Goal: Task Accomplishment & Management: Manage account settings

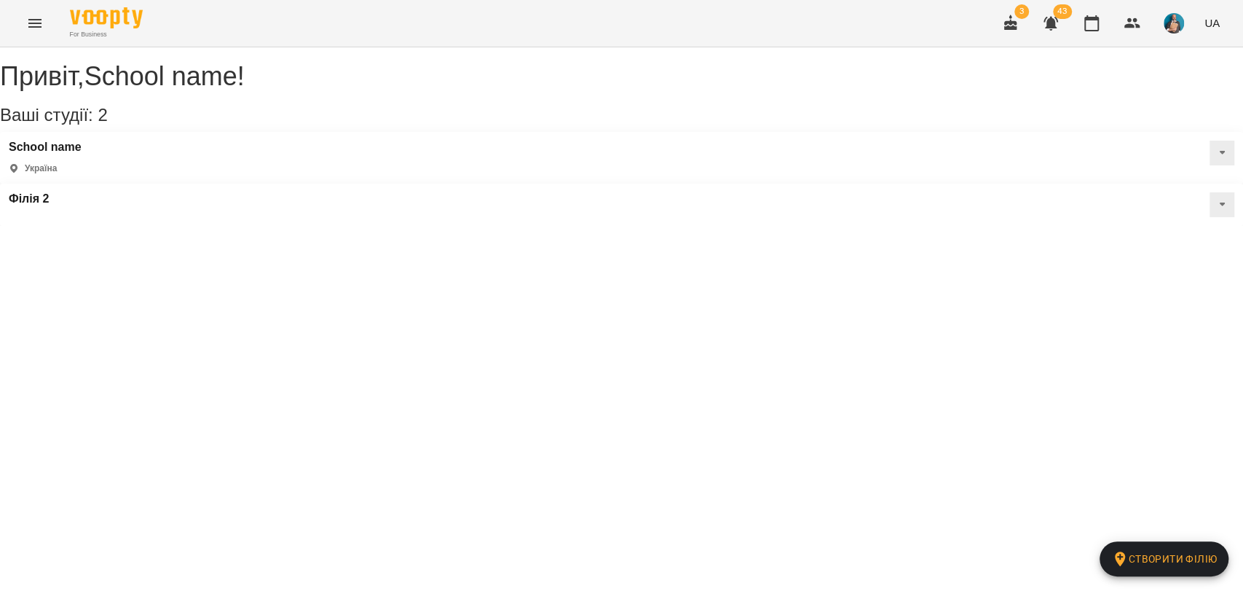
click at [1175, 28] on img "button" at bounding box center [1174, 23] width 20 height 20
click at [1148, 138] on span "Вийти" at bounding box center [1153, 133] width 36 height 17
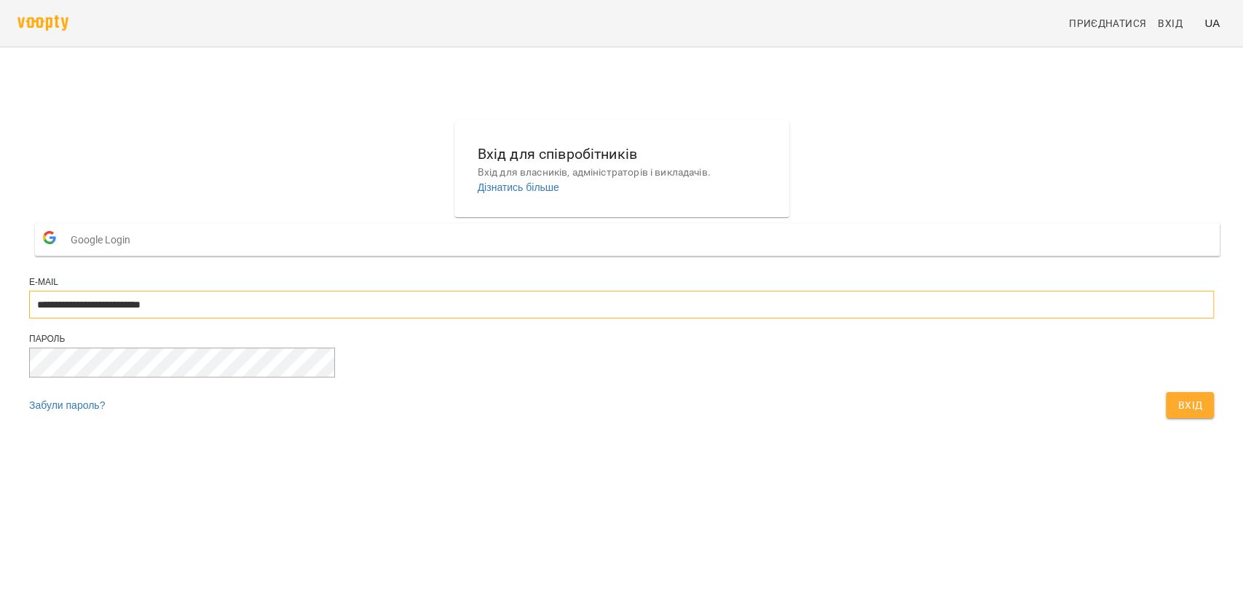
click at [646, 318] on input "**********" at bounding box center [621, 305] width 1185 height 28
type input "**********"
click at [1178, 414] on span "Вхід" at bounding box center [1190, 404] width 25 height 17
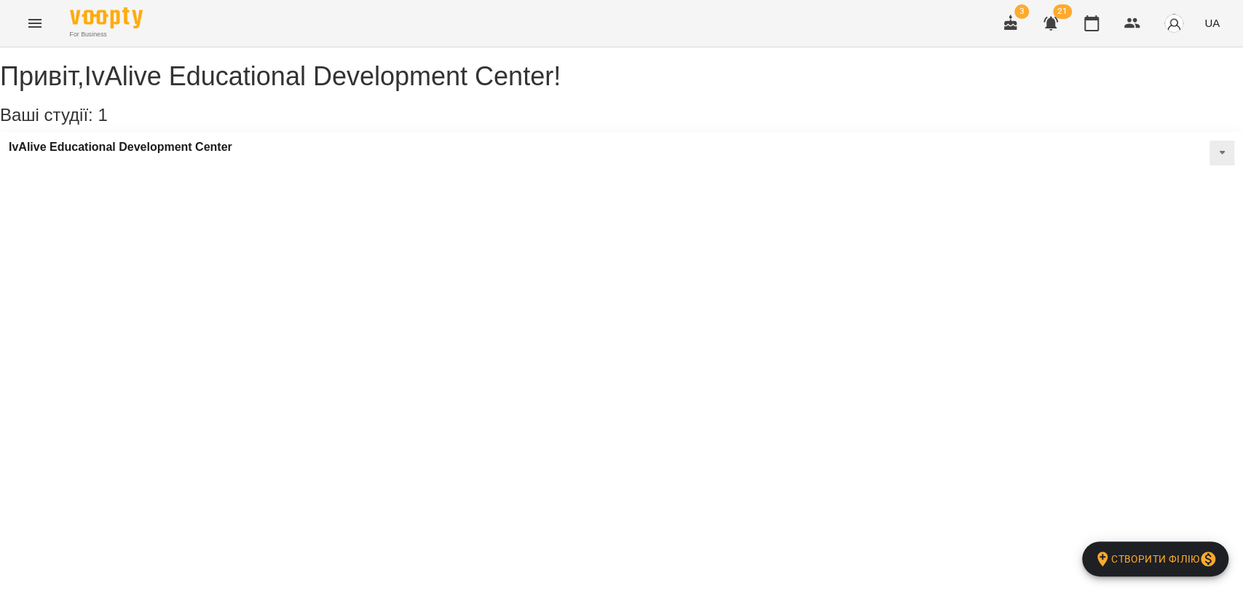
click at [31, 18] on icon "Menu" at bounding box center [34, 23] width 17 height 17
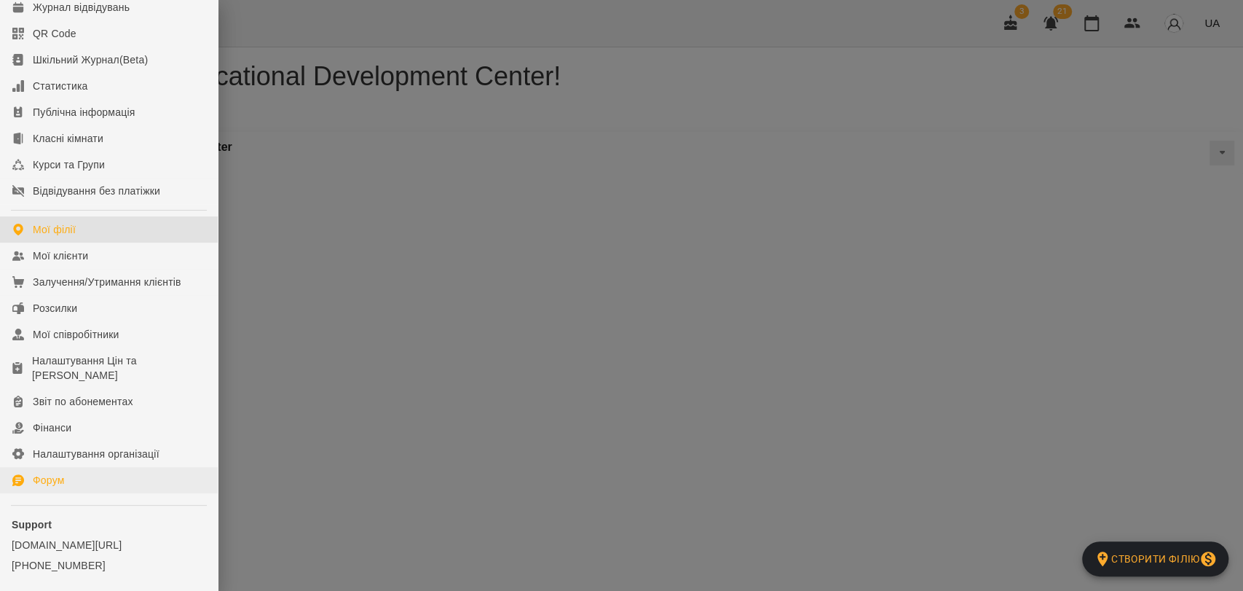
scroll to position [105, 0]
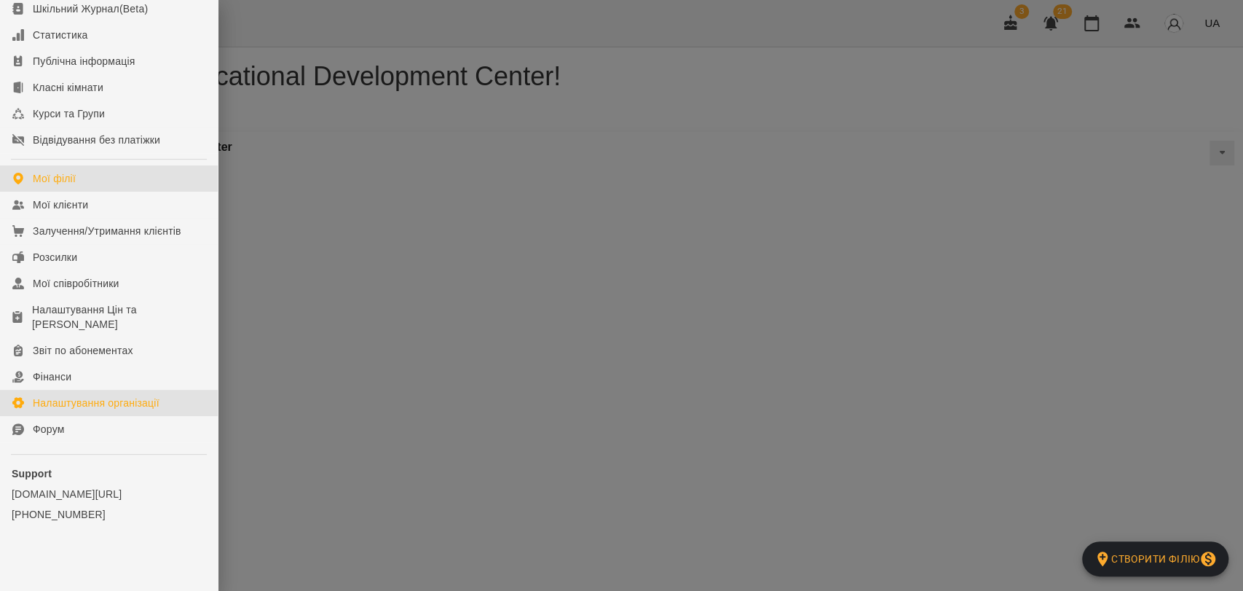
click at [96, 403] on div "Налаштування організації" at bounding box center [96, 402] width 127 height 15
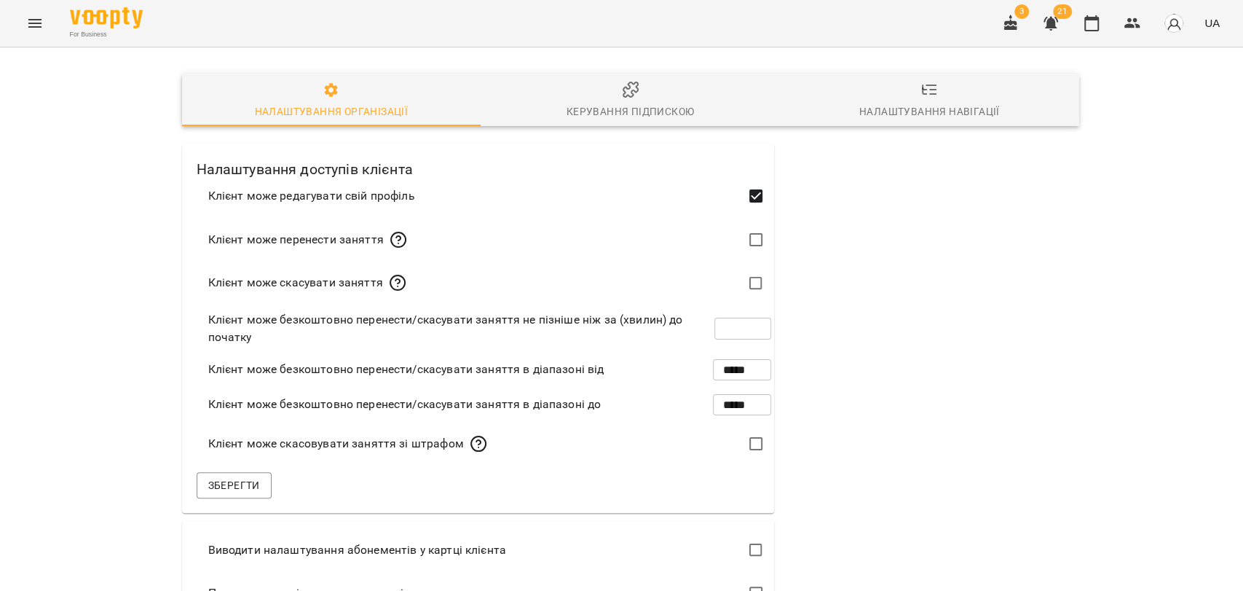
click at [595, 103] on div "Керування підпискою" at bounding box center [630, 111] width 127 height 17
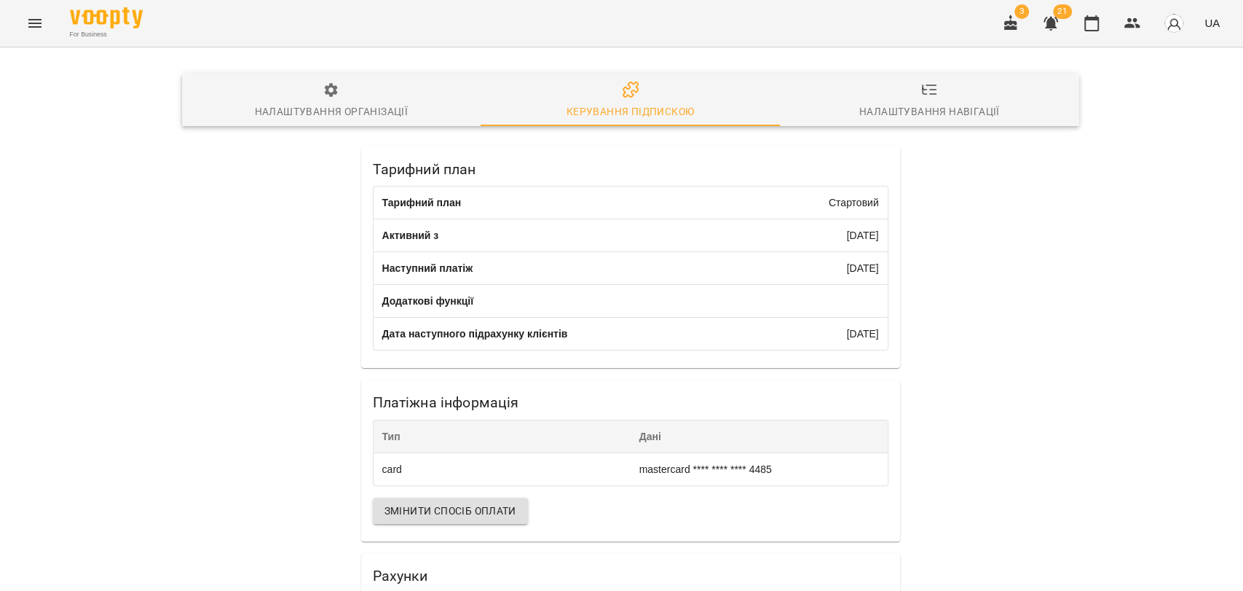
click at [1159, 26] on button "button" at bounding box center [1174, 23] width 38 height 38
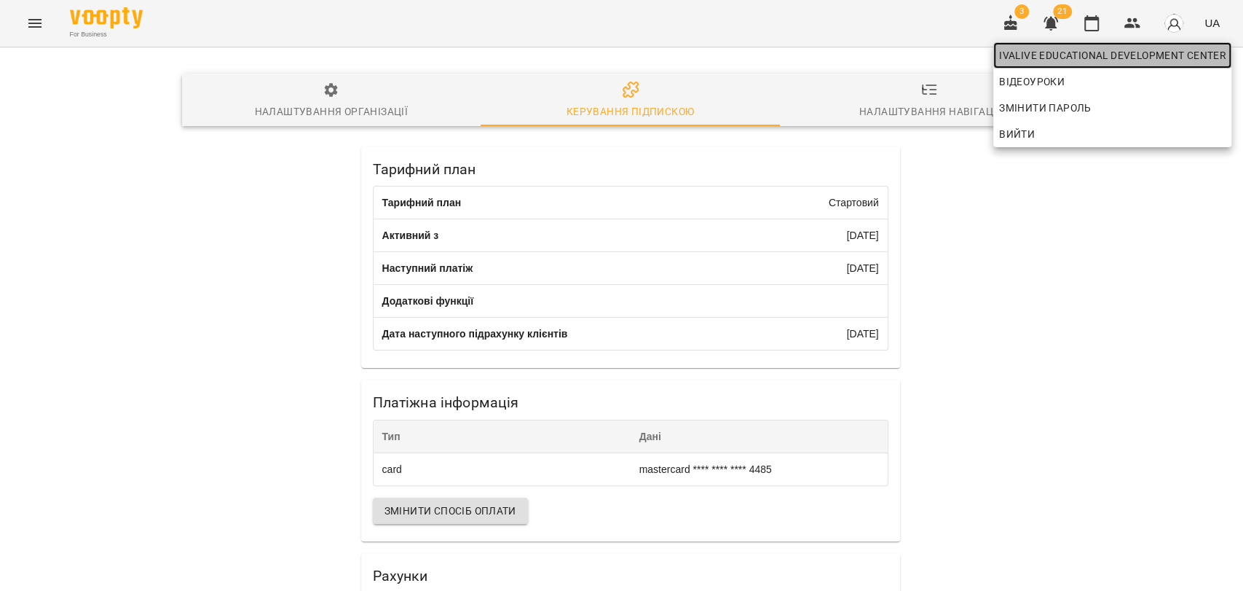
click at [1154, 58] on span "IvAlive Educational Development Center" at bounding box center [1112, 55] width 227 height 17
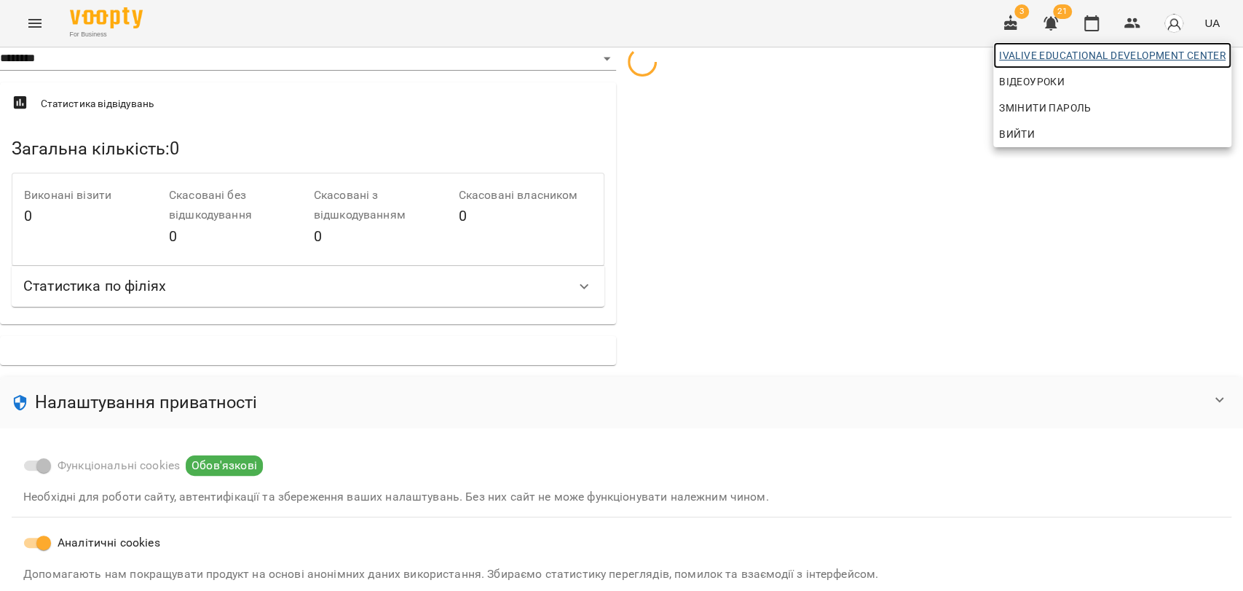
select select "**********"
select select "***"
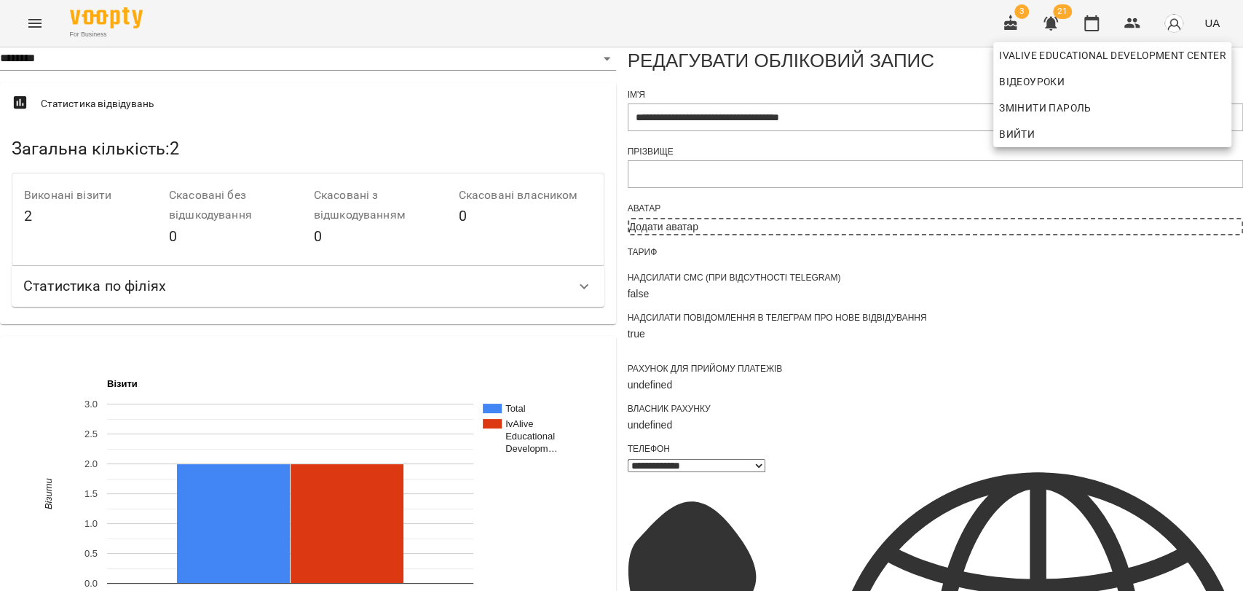
click at [722, 334] on div at bounding box center [621, 295] width 1243 height 591
click at [33, 30] on icon "Menu" at bounding box center [34, 23] width 17 height 17
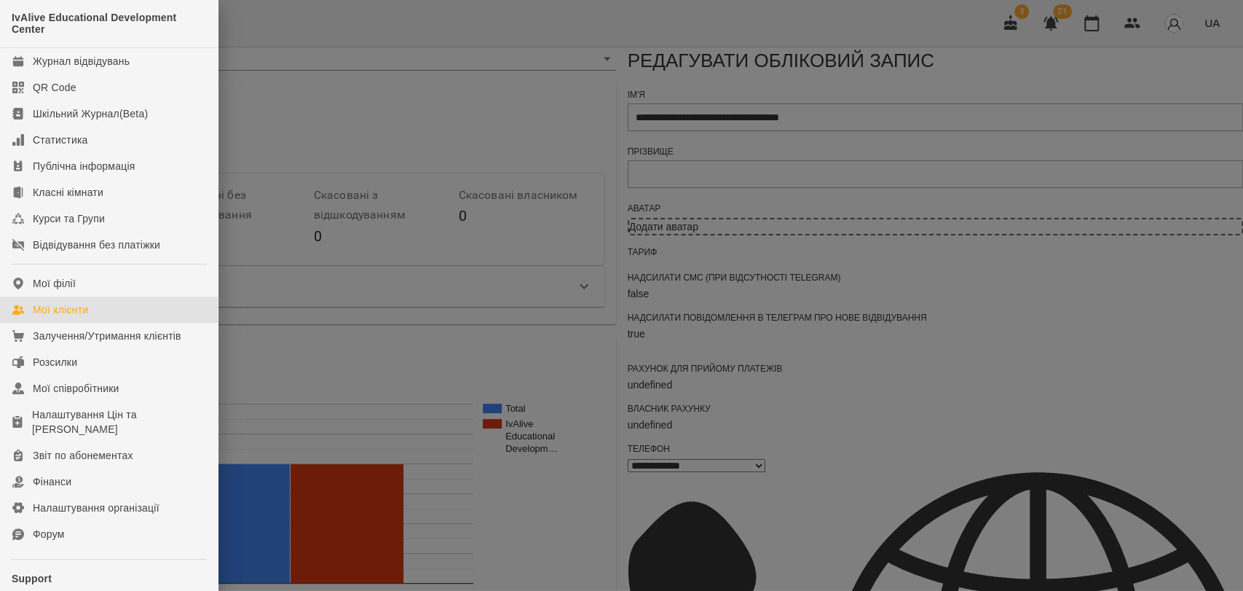
click at [98, 316] on link "Мої клієнти" at bounding box center [109, 309] width 218 height 26
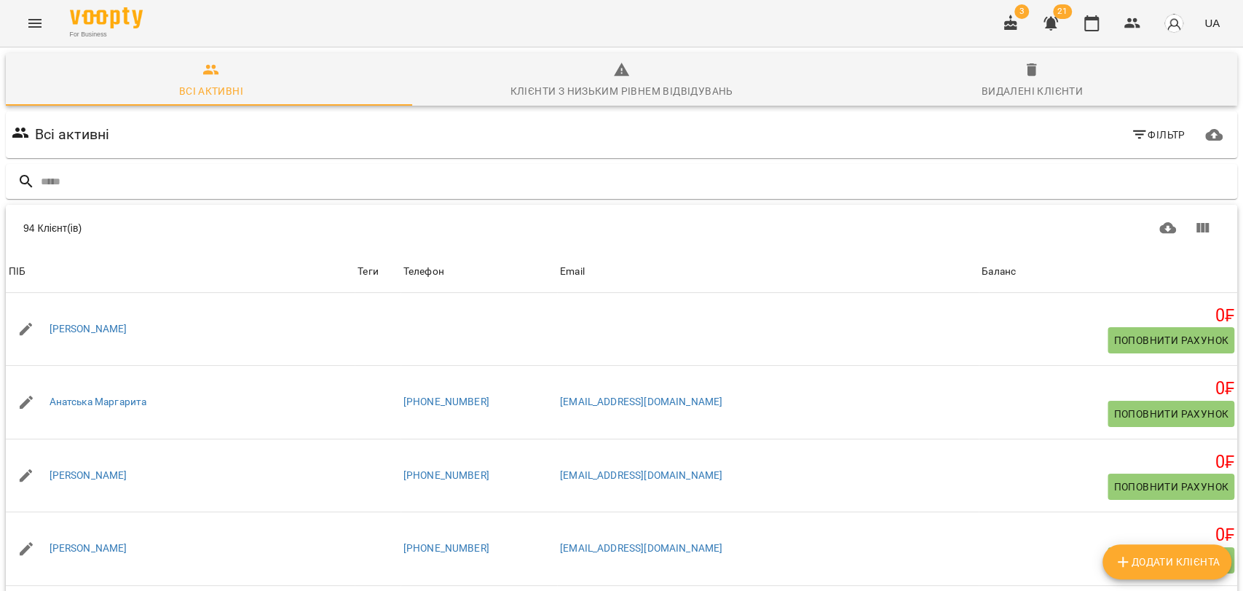
click at [1162, 23] on button "button" at bounding box center [1174, 23] width 38 height 38
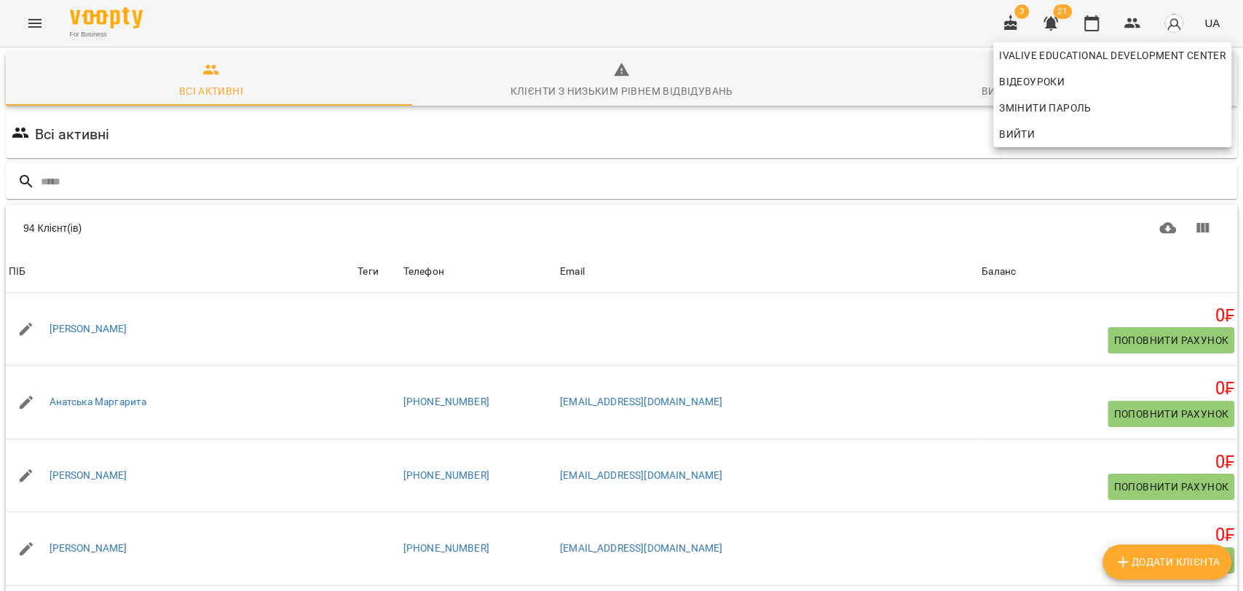
click at [1120, 138] on span "Вийти" at bounding box center [1112, 133] width 227 height 17
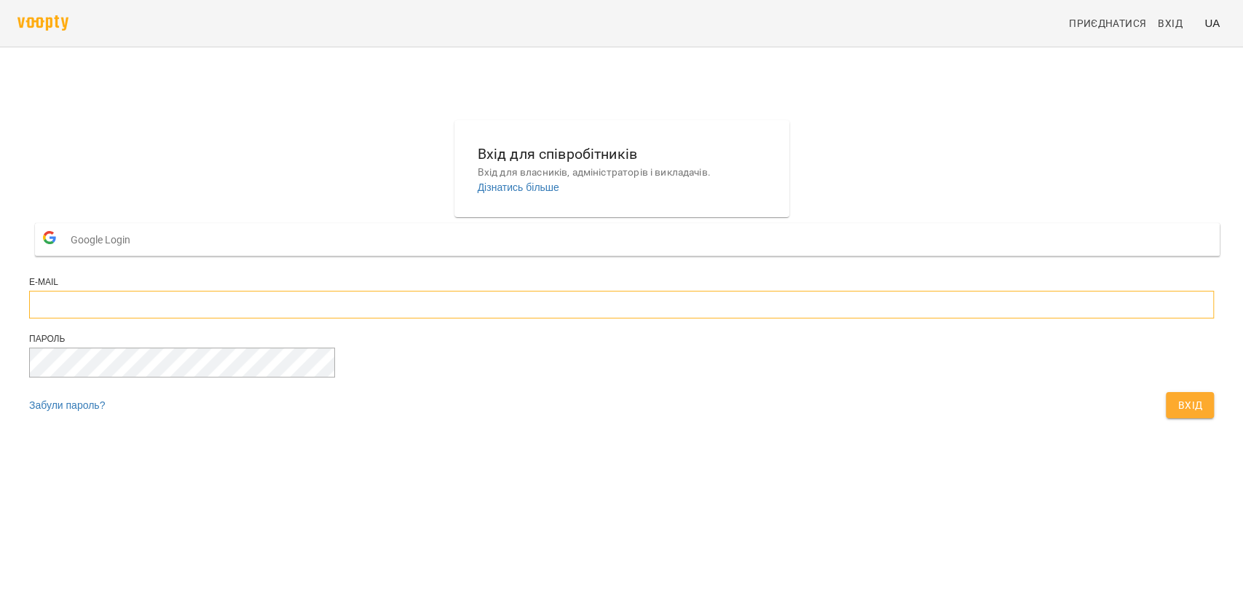
type input "**********"
drag, startPoint x: 757, startPoint y: 443, endPoint x: 746, endPoint y: 432, distance: 15.4
click at [1178, 414] on span "Вхід" at bounding box center [1190, 404] width 25 height 17
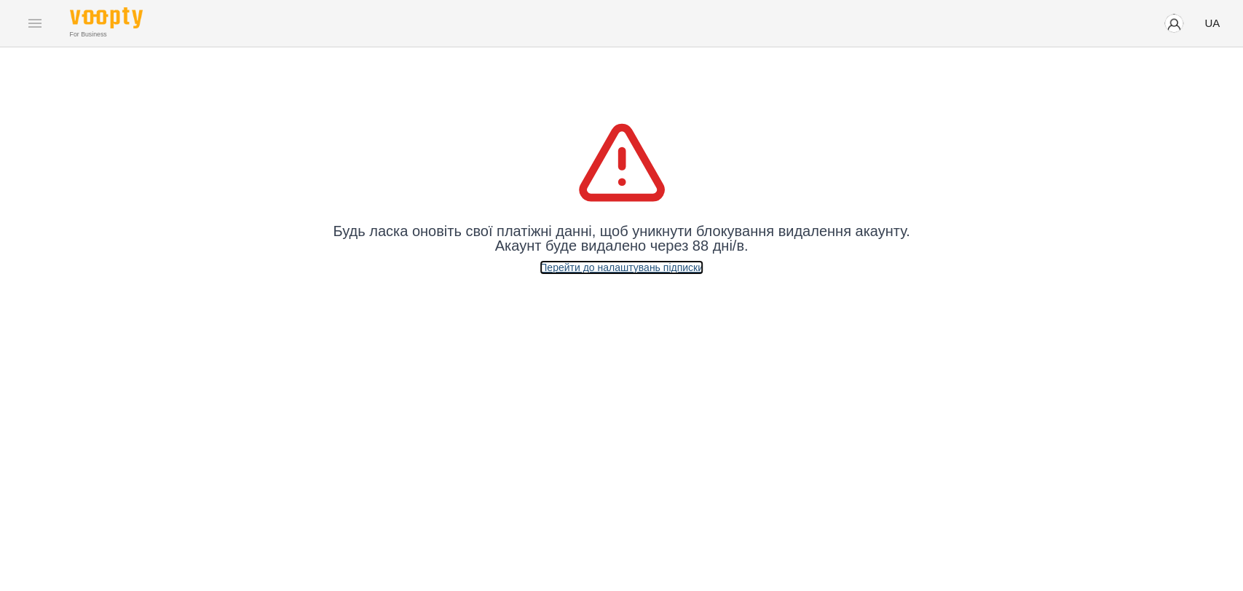
click at [594, 267] on link "Перейти до налаштувань підписки" at bounding box center [622, 267] width 164 height 15
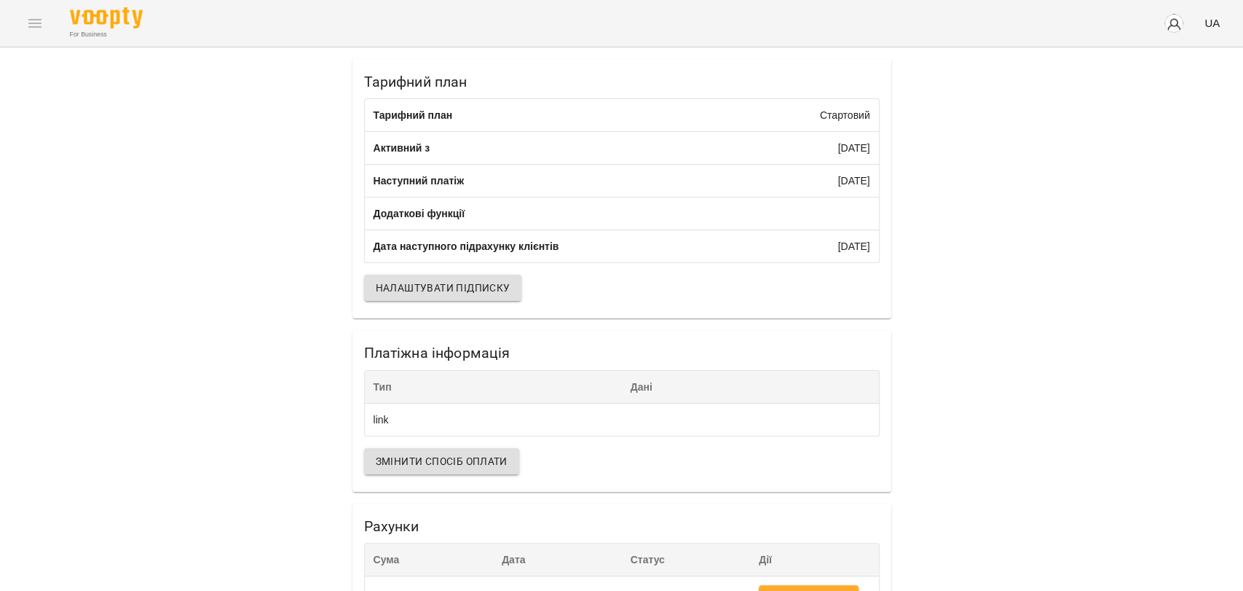
click at [1163, 25] on button "button" at bounding box center [1174, 23] width 38 height 38
click at [1142, 55] on span "Art4kids" at bounding box center [1181, 55] width 92 height 17
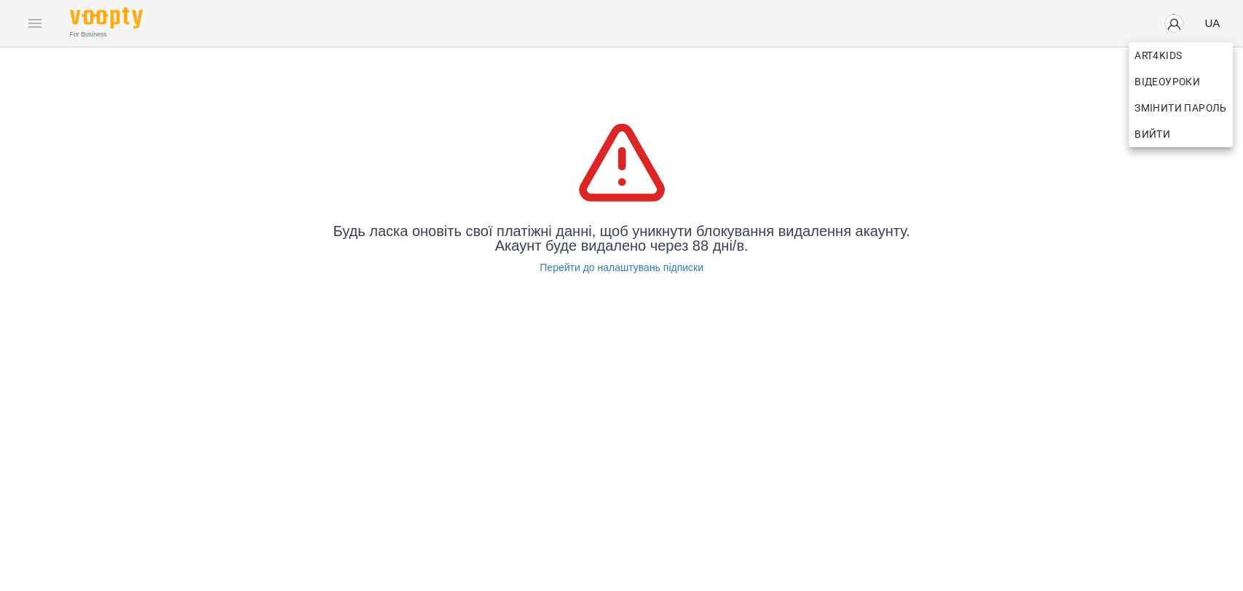
click at [1108, 142] on div at bounding box center [621, 295] width 1243 height 591
click at [464, 102] on div "Будь ласка оновіть свої платіжні данні, щоб уникнути блокування видалення акаун…" at bounding box center [621, 195] width 1243 height 296
click at [1177, 28] on img "button" at bounding box center [1174, 23] width 20 height 20
click at [1143, 60] on span "Art4kids" at bounding box center [1181, 55] width 92 height 17
click at [1152, 56] on span "Art4kids" at bounding box center [1181, 55] width 92 height 17
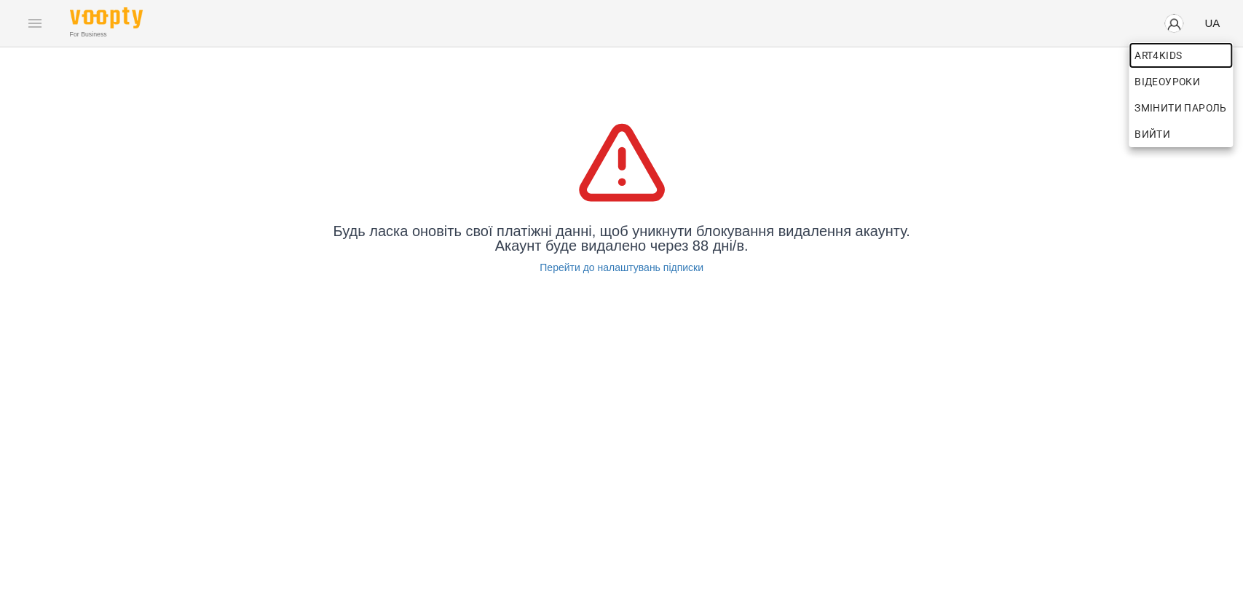
click at [1151, 60] on span "Art4kids" at bounding box center [1181, 55] width 92 height 17
drag, startPoint x: 1157, startPoint y: 52, endPoint x: 1085, endPoint y: 39, distance: 72.6
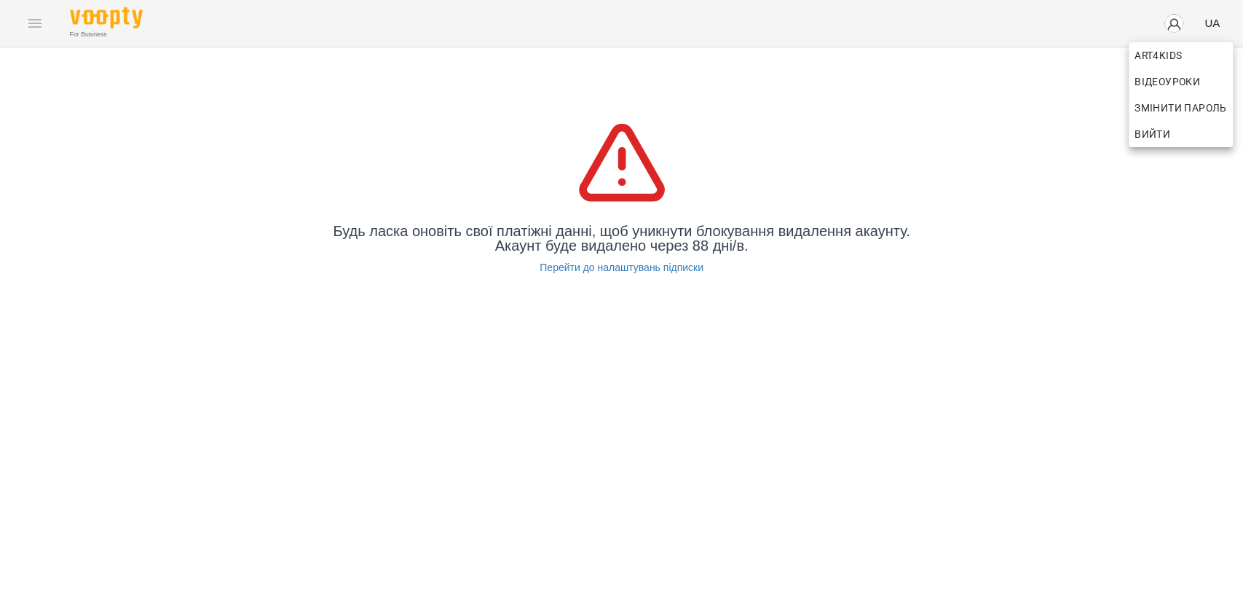
click at [1085, 39] on div at bounding box center [621, 295] width 1243 height 591
click at [1182, 27] on img "button" at bounding box center [1174, 23] width 20 height 20
click at [1180, 27] on div at bounding box center [621, 295] width 1243 height 591
click at [1206, 20] on span "UA" at bounding box center [1212, 22] width 15 height 15
click at [1206, 20] on div at bounding box center [621, 295] width 1243 height 591
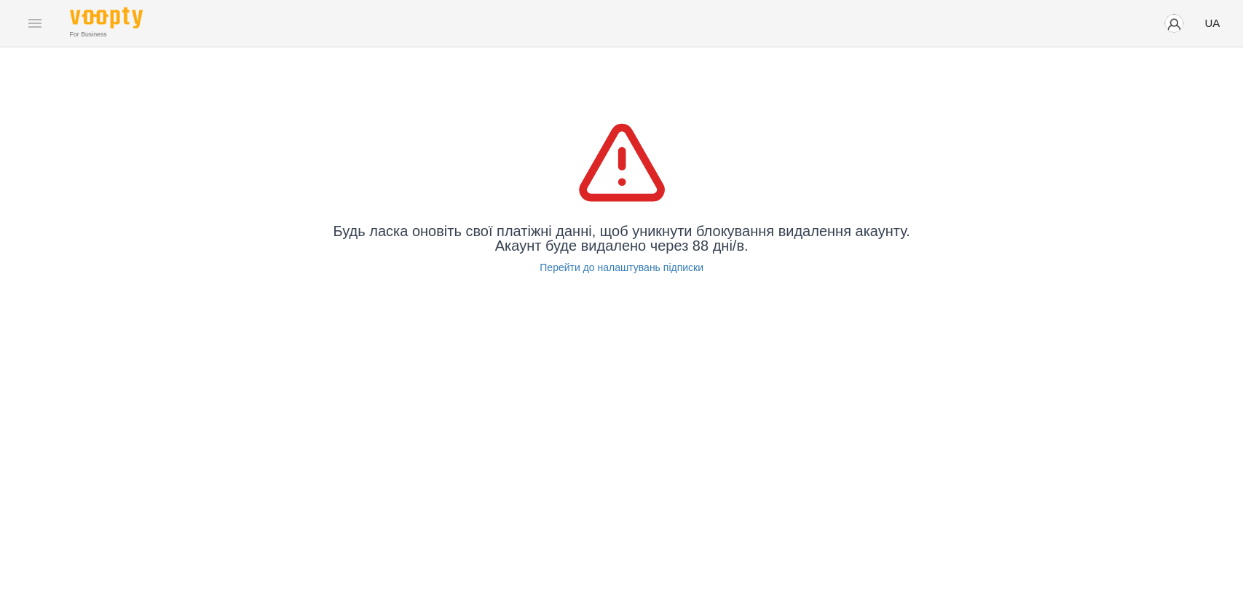
click at [1168, 32] on span "button" at bounding box center [1174, 23] width 20 height 20
click at [1159, 60] on span "Art4kids" at bounding box center [1181, 55] width 92 height 17
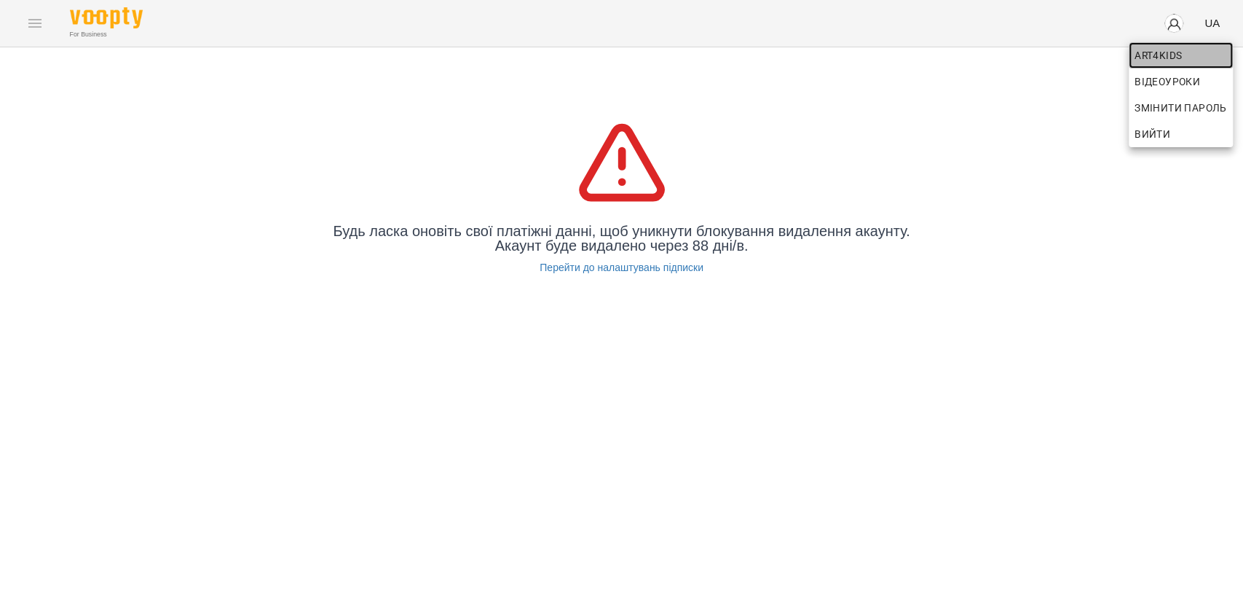
click at [1159, 60] on span "Art4kids" at bounding box center [1181, 55] width 92 height 17
click at [1071, 95] on div at bounding box center [621, 295] width 1243 height 591
drag, startPoint x: 28, startPoint y: 32, endPoint x: 44, endPoint y: 60, distance: 32.0
click at [28, 34] on div "For Business UA" at bounding box center [621, 23] width 1243 height 47
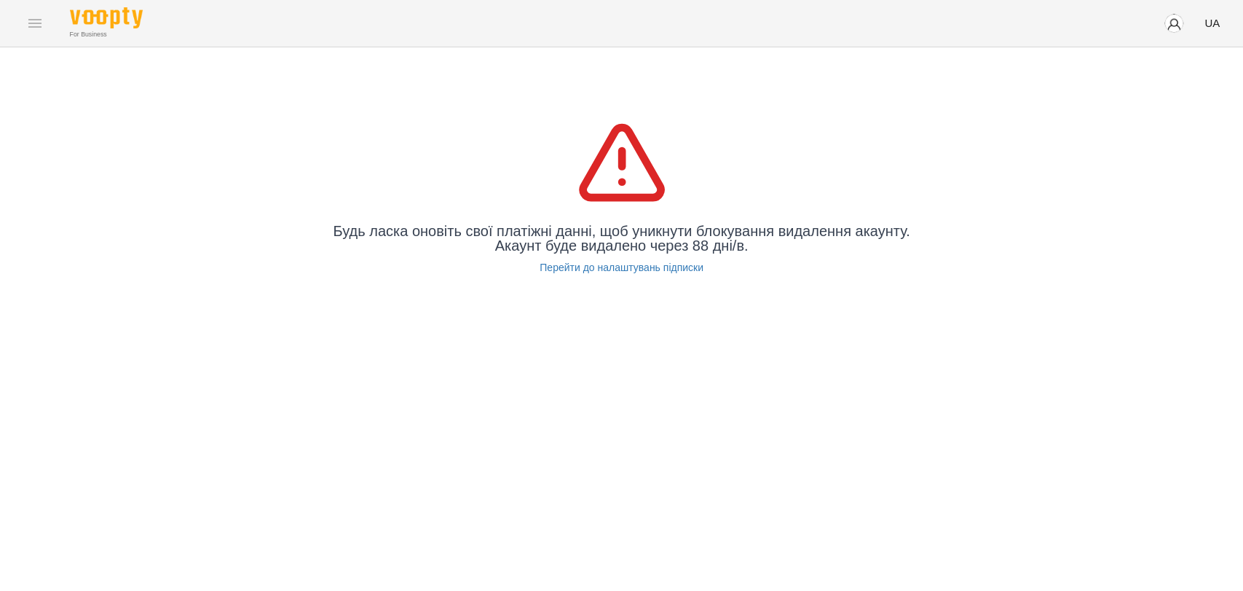
click at [55, 111] on div "Будь ласка оновіть свої платіжні данні, щоб уникнути блокування видалення акаун…" at bounding box center [621, 195] width 1243 height 296
click at [615, 266] on link "Перейти до налаштувань підписки" at bounding box center [622, 267] width 164 height 15
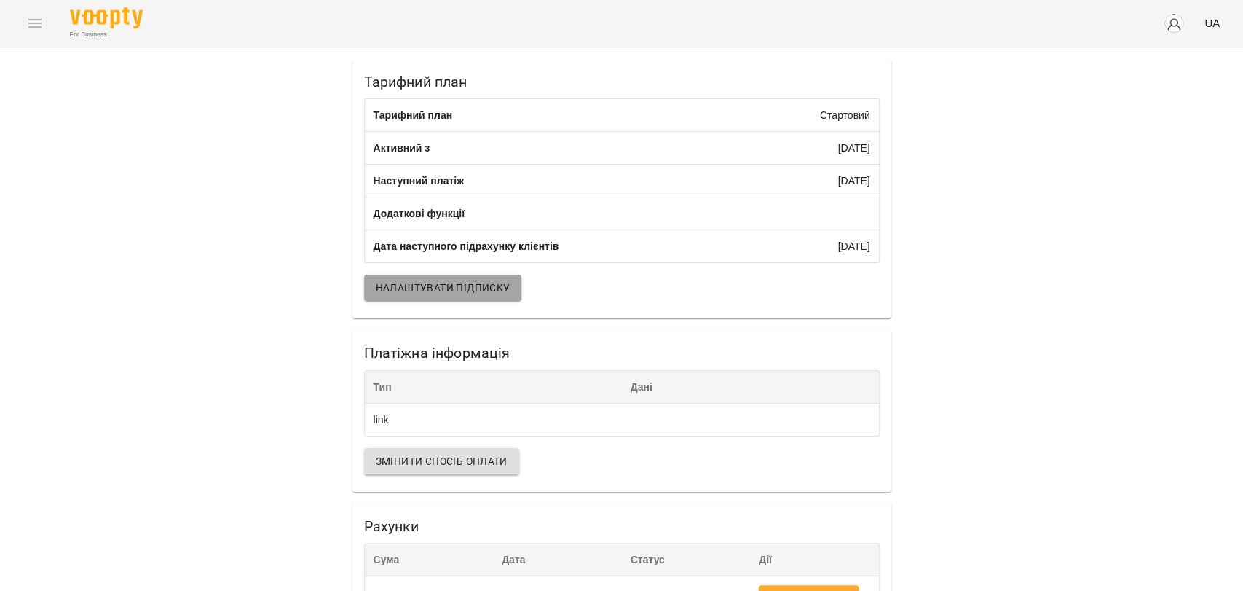
click at [494, 301] on button "Налаштувати підписку" at bounding box center [443, 288] width 158 height 26
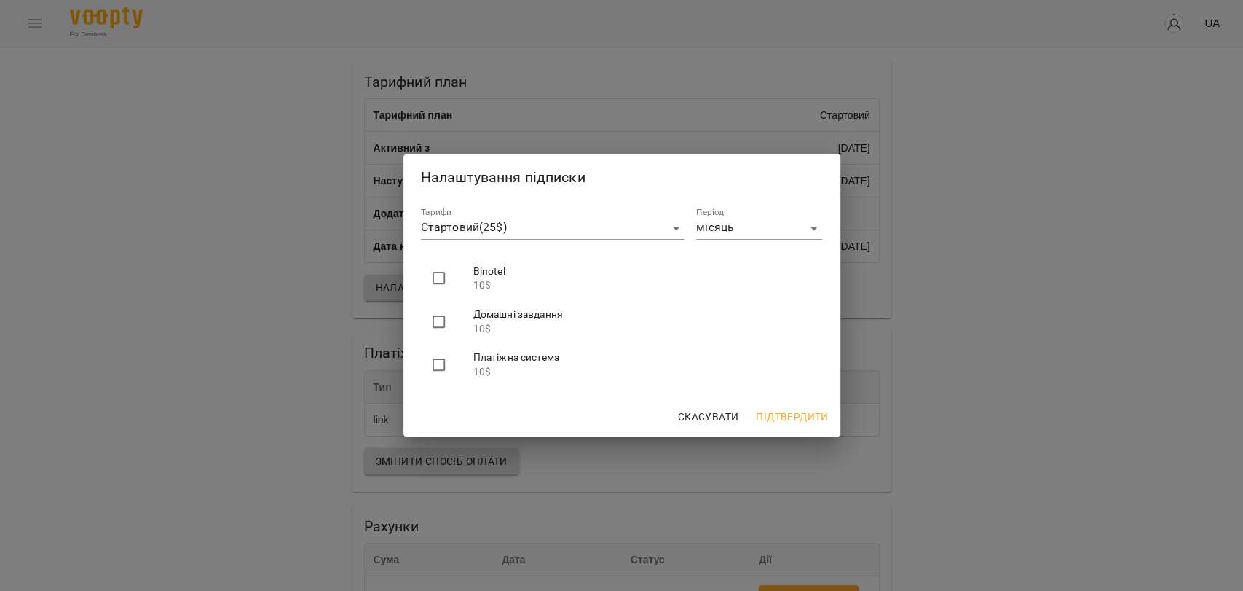
click at [962, 312] on div "Налаштування підписки Тарифи Стартовий ( 25 $) ******* Період місяць ***** Bino…" at bounding box center [621, 295] width 1243 height 591
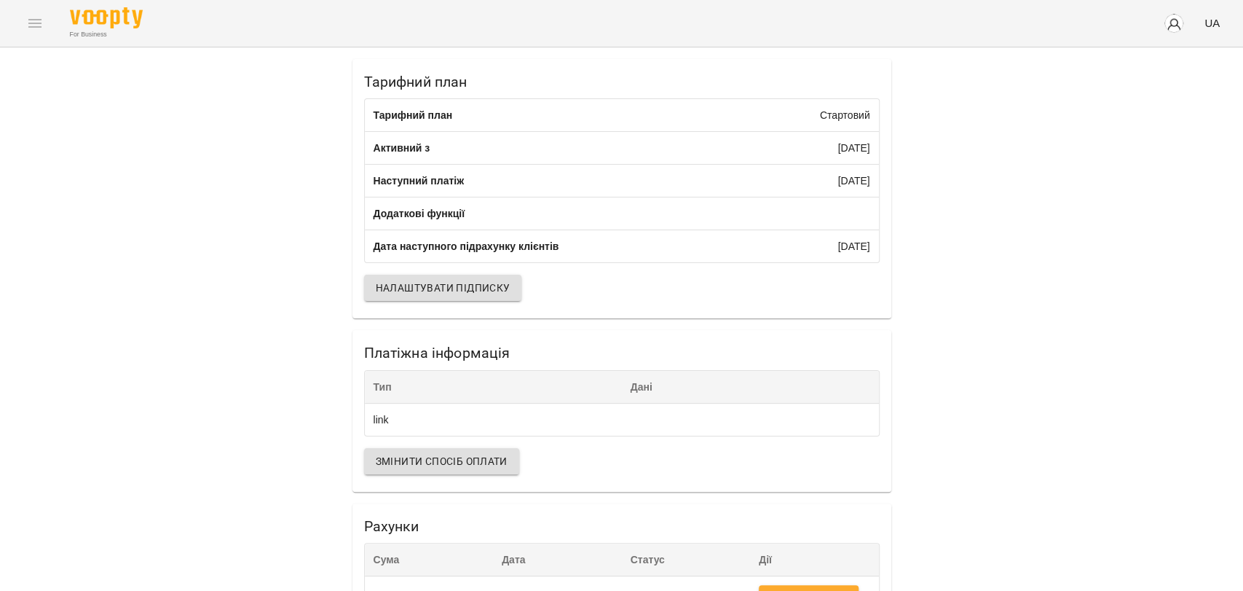
click at [48, 31] on div "For Business UA" at bounding box center [621, 23] width 1243 height 47
click at [1173, 28] on img "button" at bounding box center [1174, 23] width 20 height 20
click at [1142, 57] on span "Art4kids" at bounding box center [1181, 55] width 92 height 17
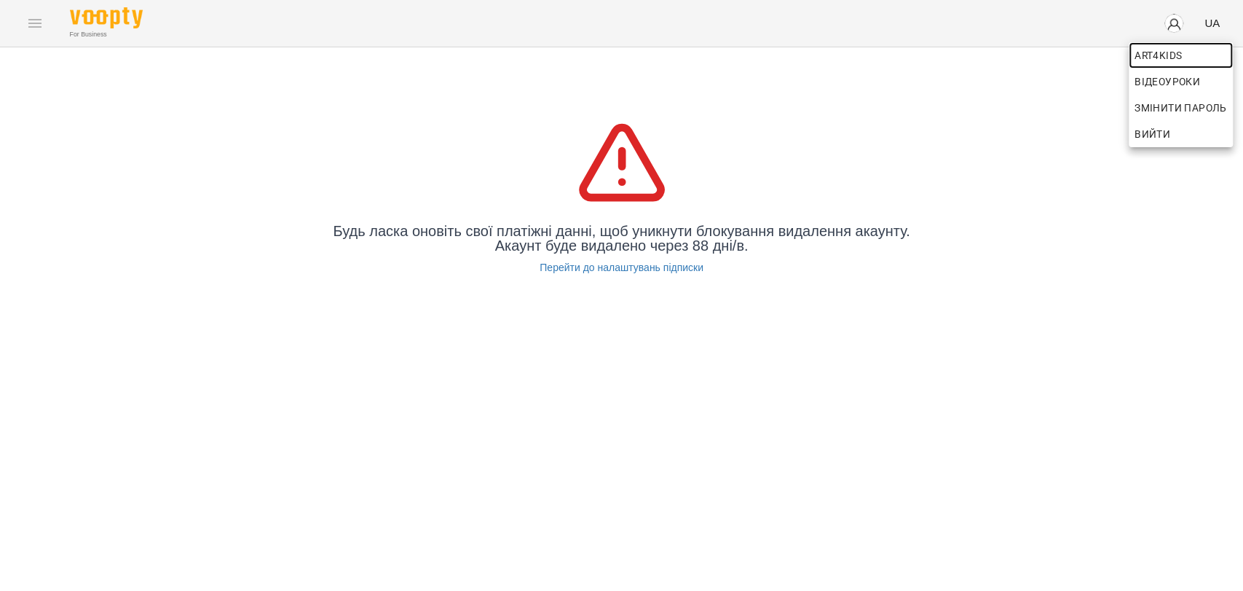
click at [1142, 57] on span "Art4kids" at bounding box center [1181, 55] width 92 height 17
click at [795, 255] on div at bounding box center [621, 295] width 1243 height 591
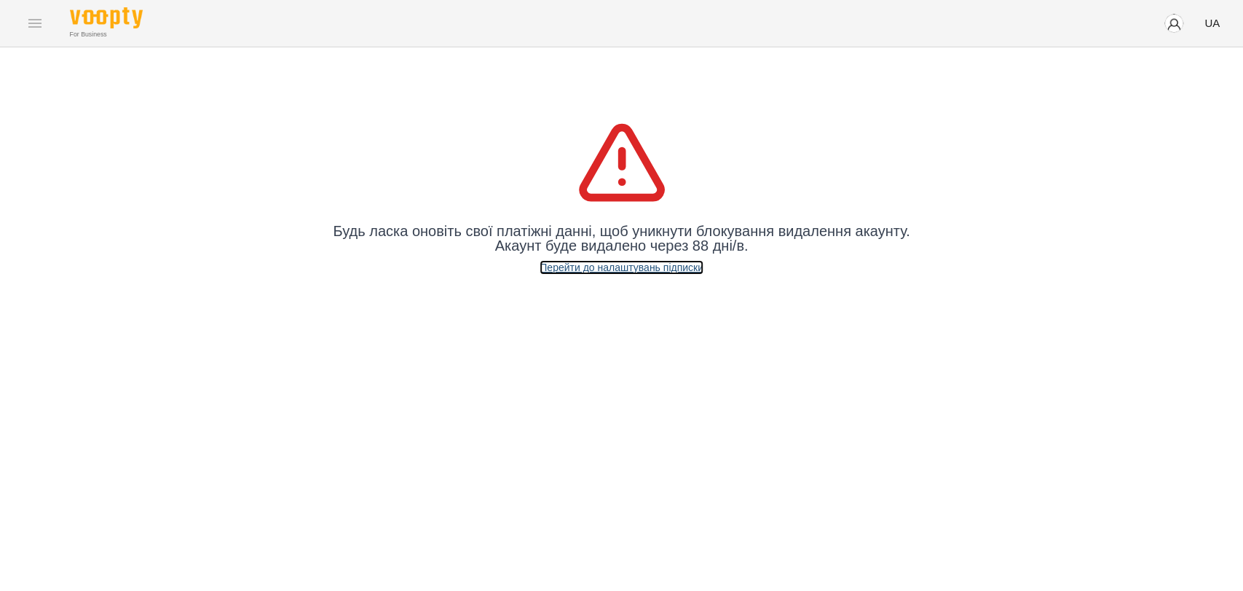
click at [672, 270] on link "Перейти до налаштувань підписки" at bounding box center [622, 267] width 164 height 15
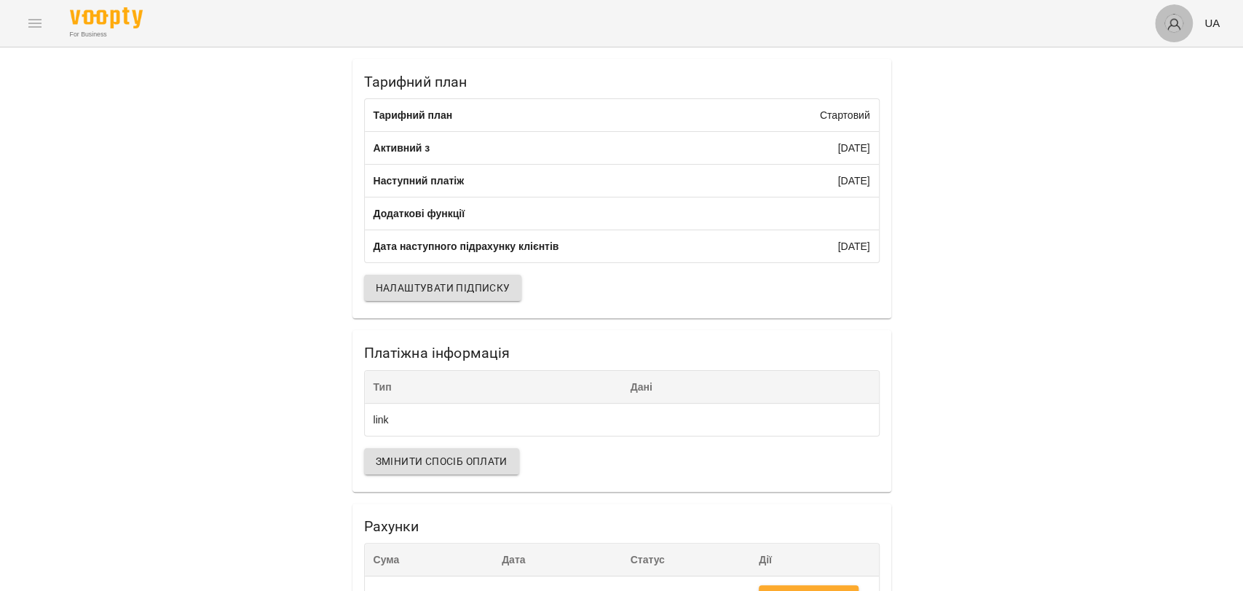
click at [1170, 24] on img "button" at bounding box center [1174, 23] width 20 height 20
click at [1142, 54] on span "Art4kids" at bounding box center [1181, 55] width 92 height 17
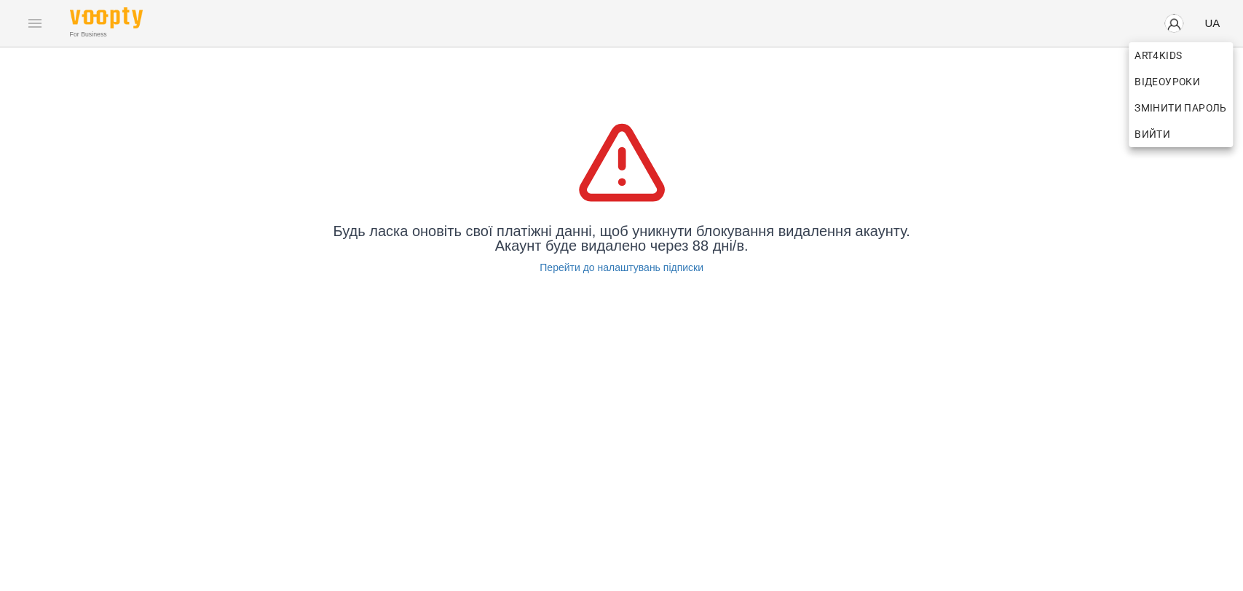
click at [843, 116] on div at bounding box center [621, 295] width 1243 height 591
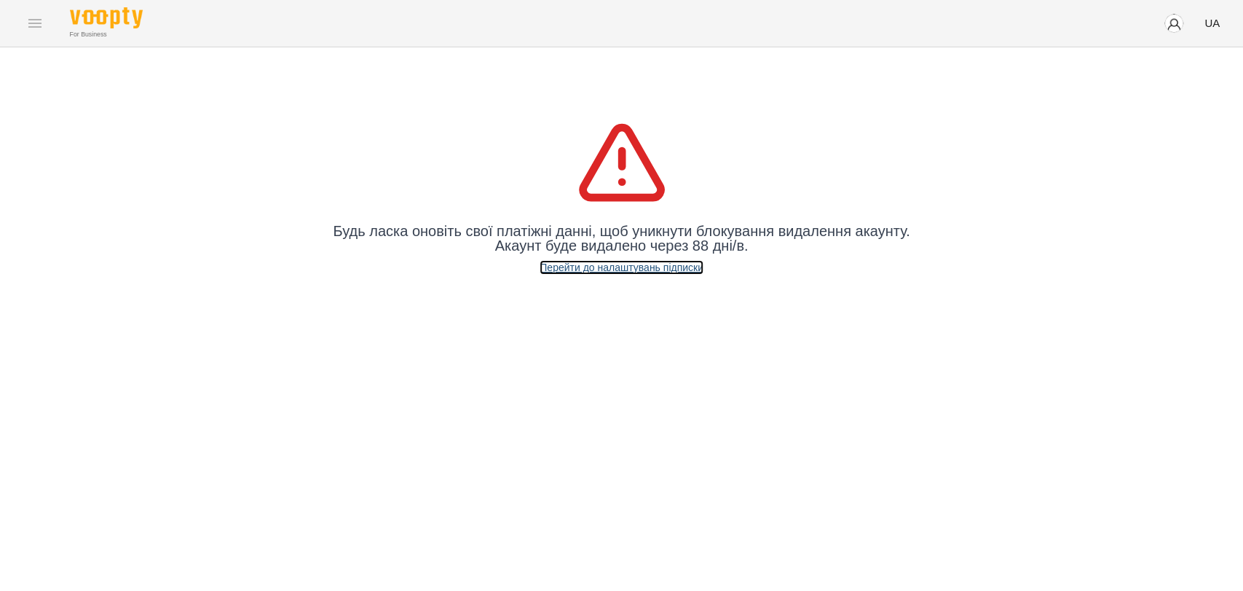
click at [645, 270] on link "Перейти до налаштувань підписки" at bounding box center [622, 267] width 164 height 15
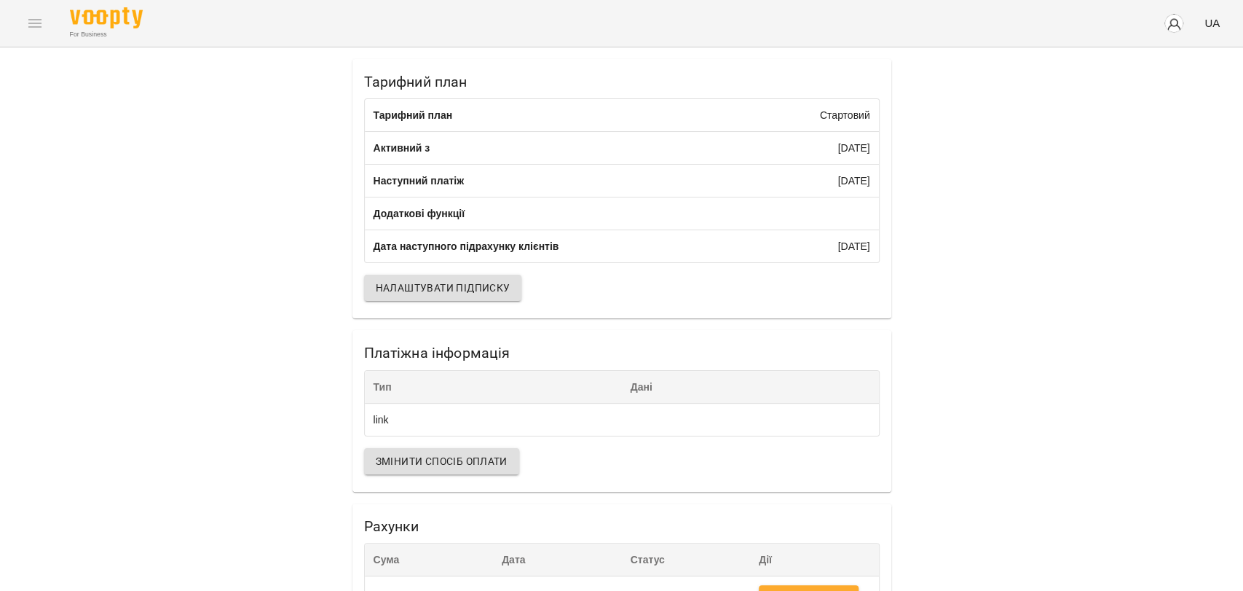
click at [478, 296] on span "Налаштувати підписку" at bounding box center [443, 287] width 135 height 17
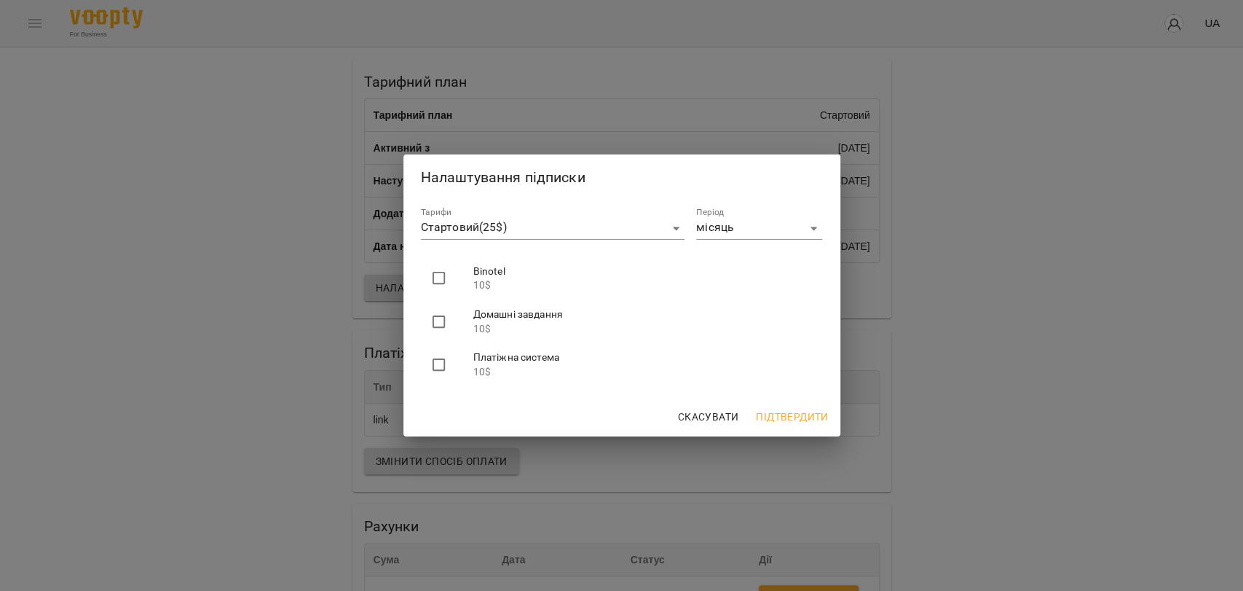
click at [942, 352] on div "Налаштування підписки Тарифи Стартовий ( 25 $) ******* Період місяць ***** Bino…" at bounding box center [621, 295] width 1243 height 591
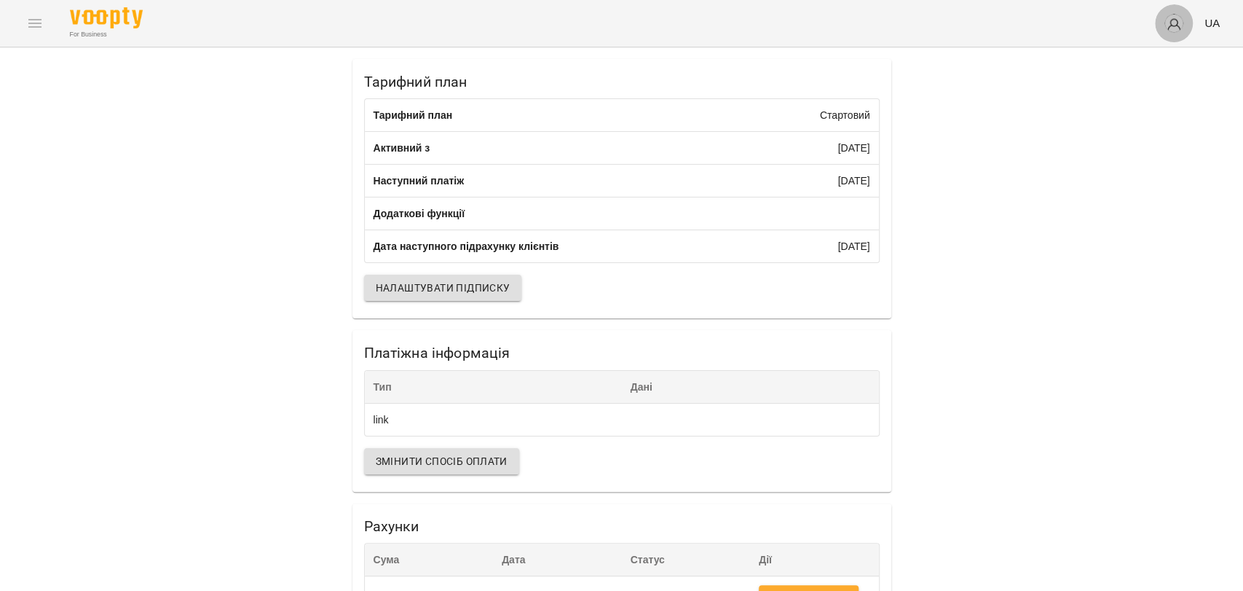
click at [1158, 29] on button "button" at bounding box center [1174, 23] width 38 height 38
click at [1152, 58] on span "Art4kids" at bounding box center [1181, 55] width 92 height 17
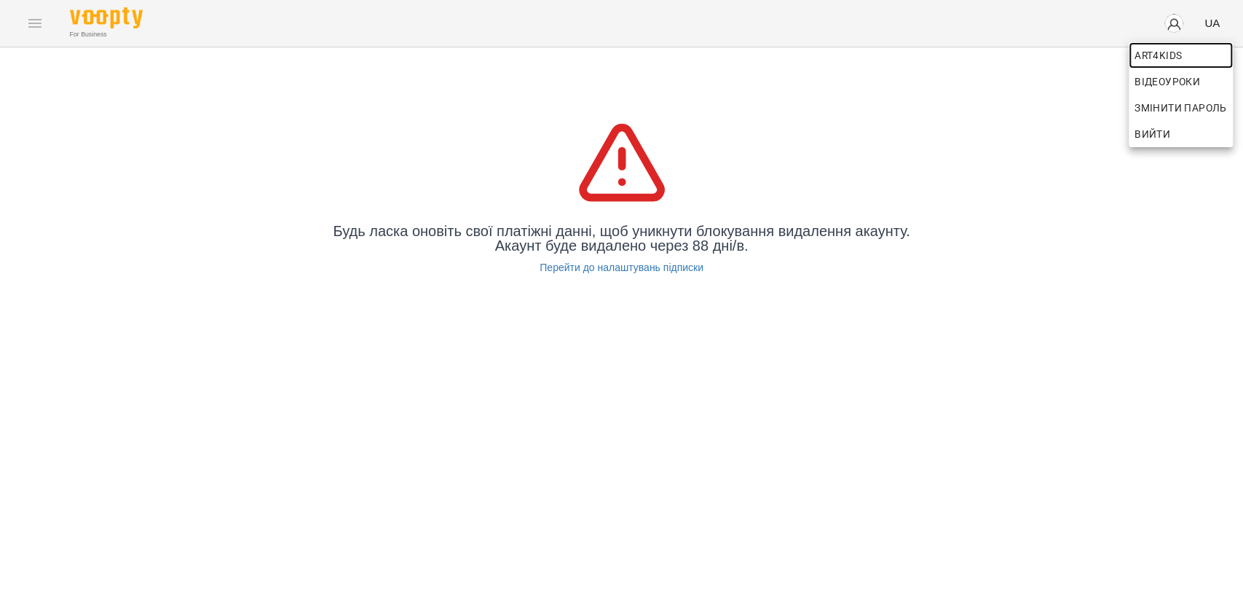
click at [1152, 58] on span "Art4kids" at bounding box center [1181, 55] width 92 height 17
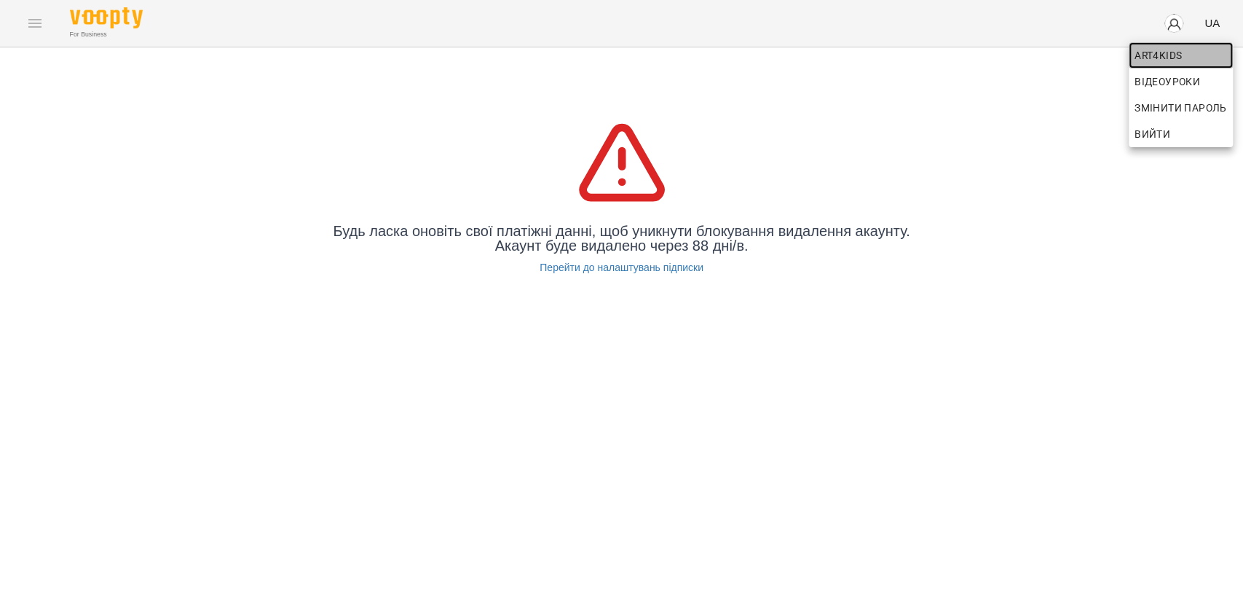
click at [1152, 58] on span "Art4kids" at bounding box center [1181, 55] width 92 height 17
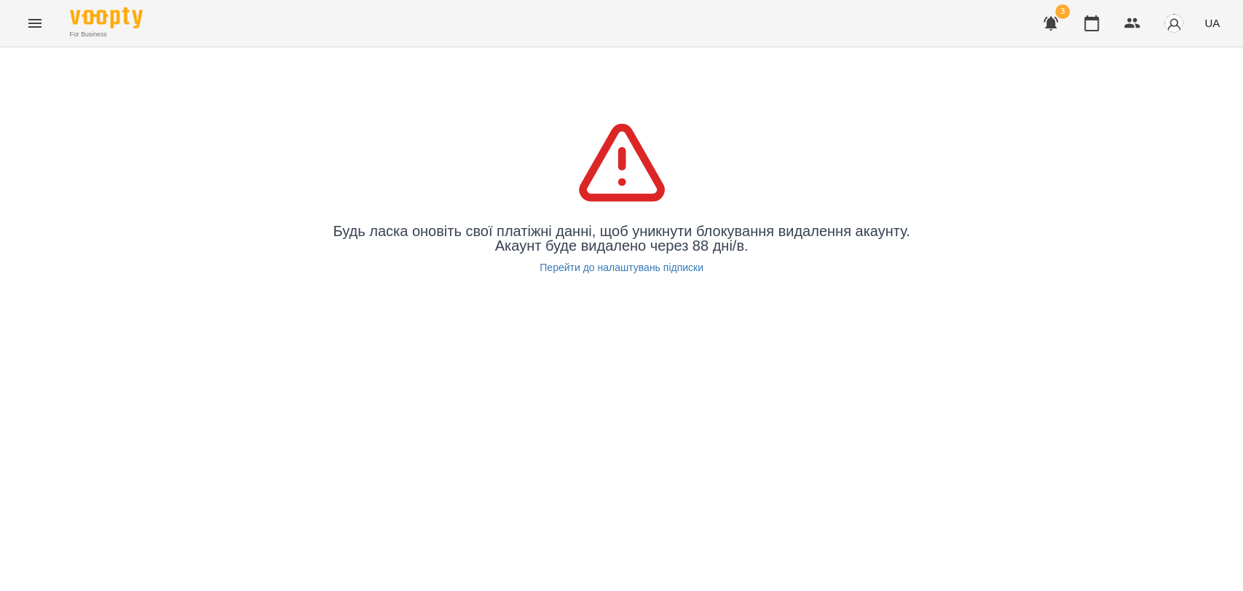
click at [1063, 24] on button "button" at bounding box center [1050, 23] width 35 height 35
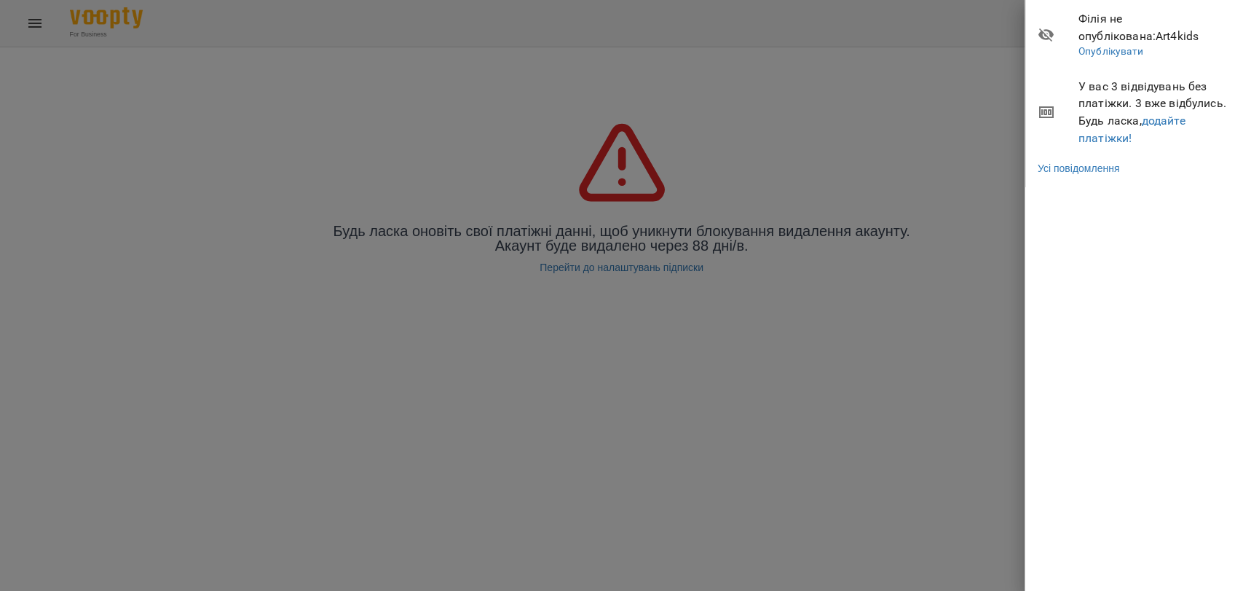
click at [1017, 59] on div at bounding box center [621, 295] width 1243 height 591
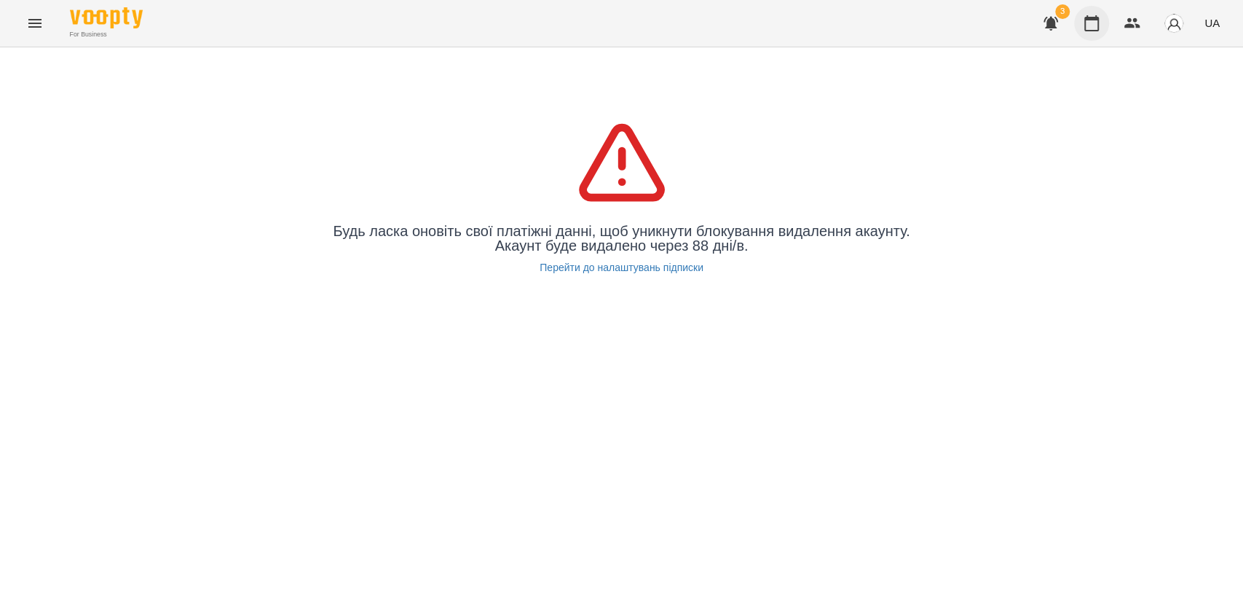
click at [1095, 26] on icon "button" at bounding box center [1091, 23] width 17 height 17
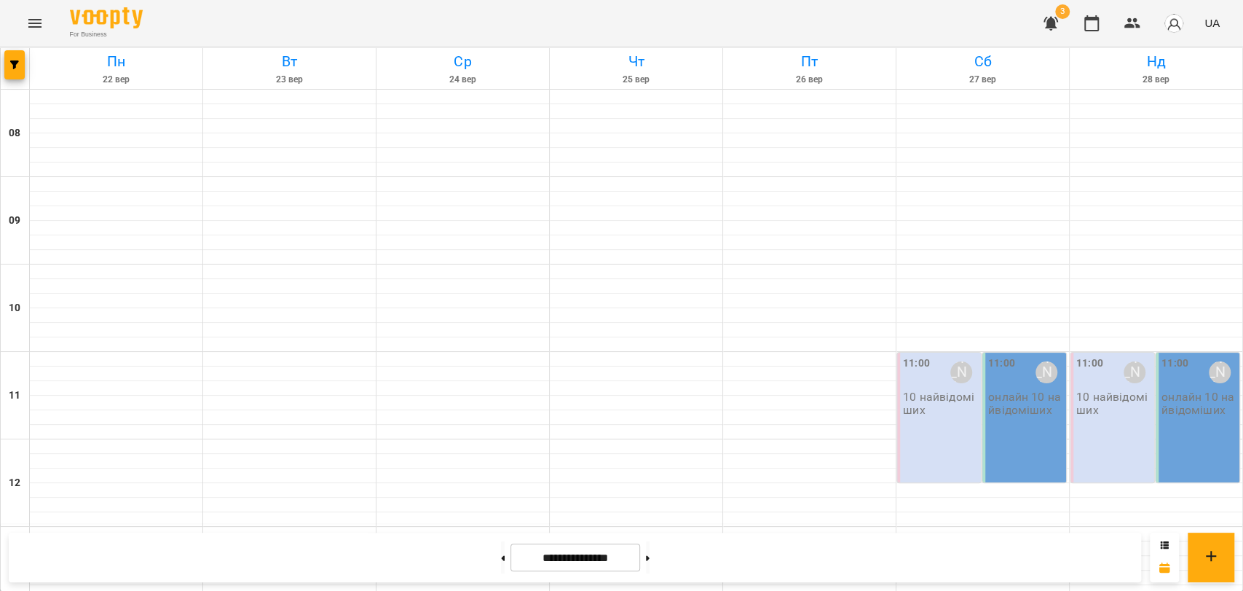
click at [44, 15] on button "Menu" at bounding box center [34, 23] width 35 height 35
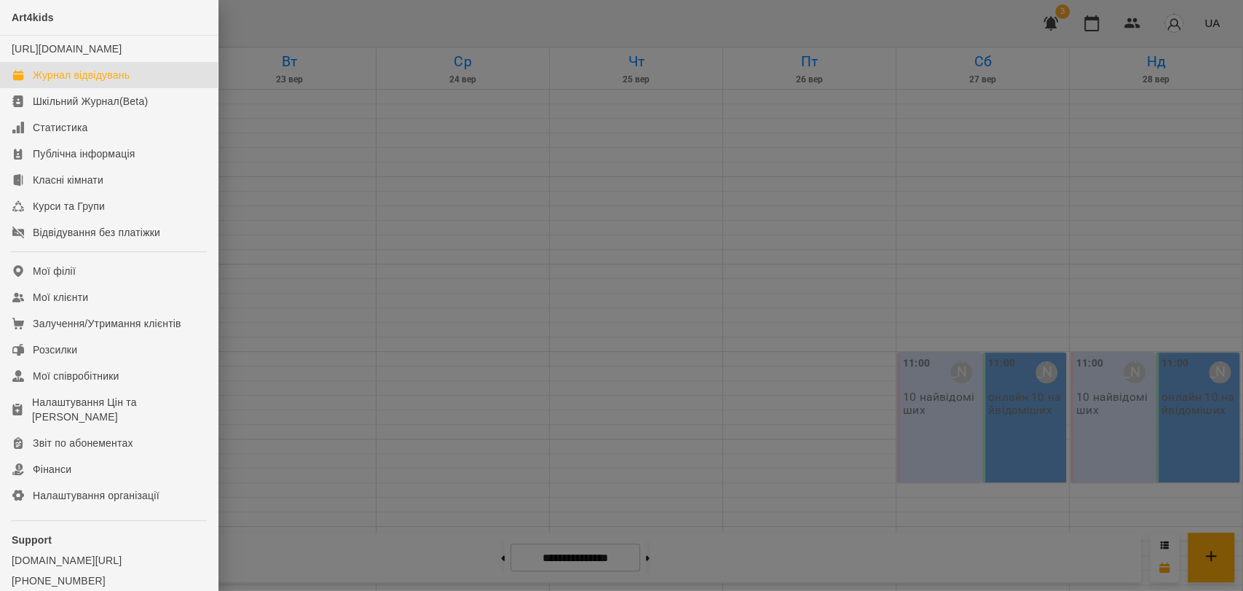
click at [565, 158] on div at bounding box center [621, 295] width 1243 height 591
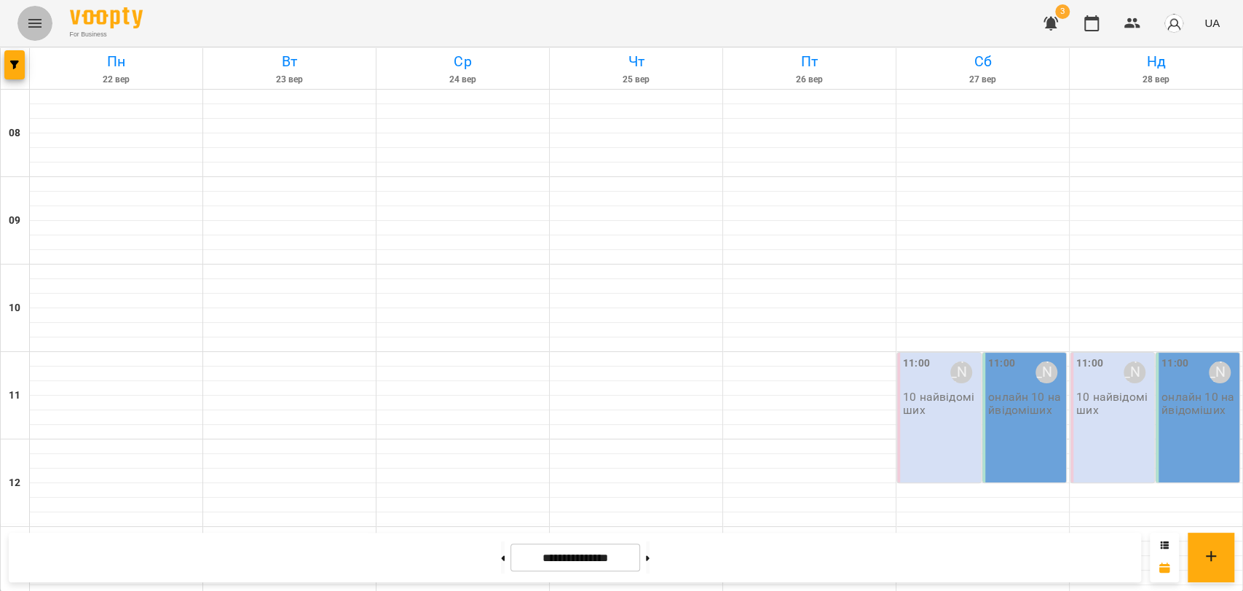
click at [33, 24] on icon "Menu" at bounding box center [34, 23] width 17 height 17
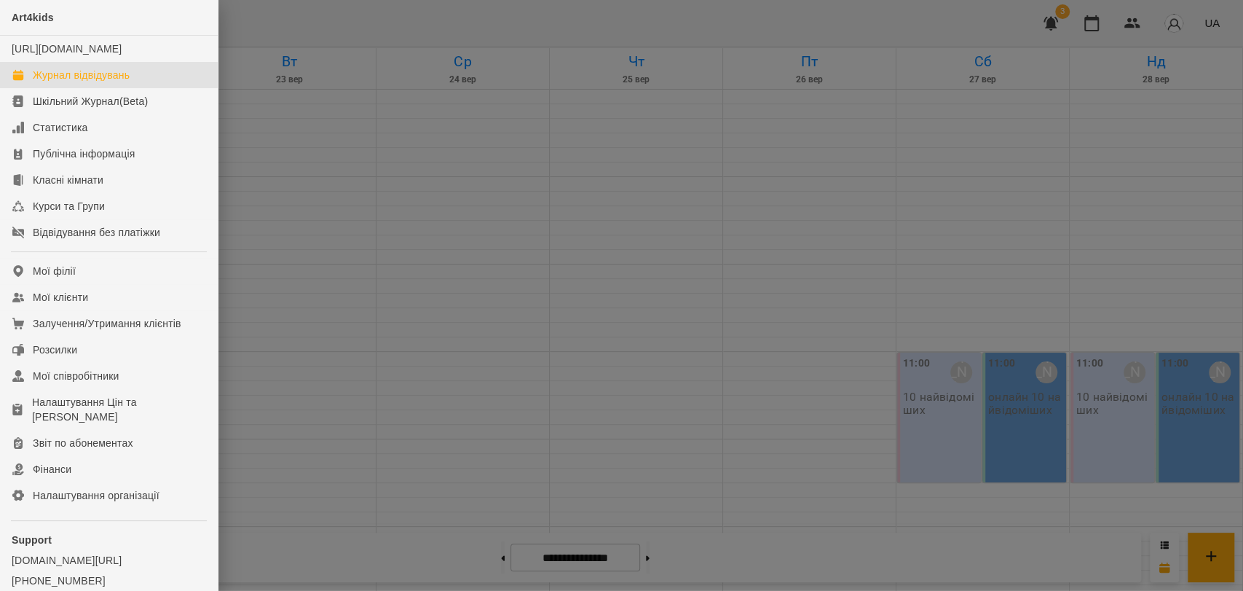
click at [556, 202] on div at bounding box center [621, 295] width 1243 height 591
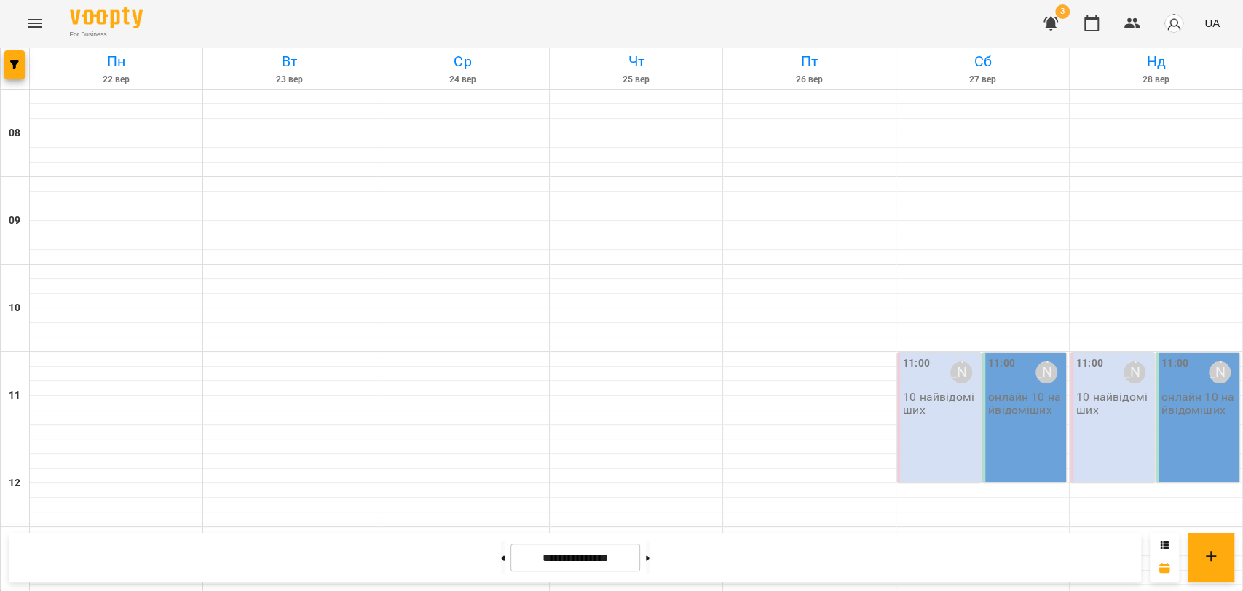
click at [1177, 21] on img "button" at bounding box center [1174, 23] width 20 height 20
click at [1144, 127] on span "Вийти" at bounding box center [1153, 133] width 36 height 17
